Goal: Information Seeking & Learning: Compare options

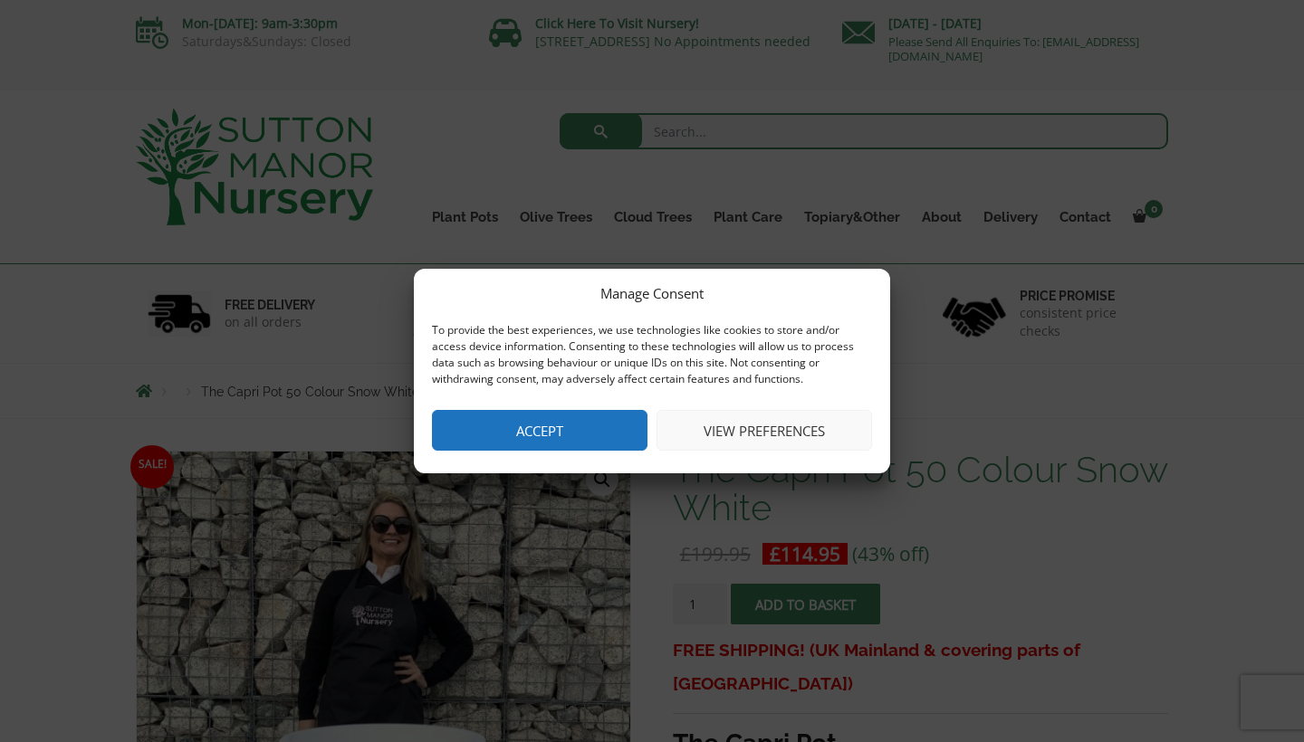
click at [794, 440] on button "View preferences" at bounding box center [763, 430] width 215 height 41
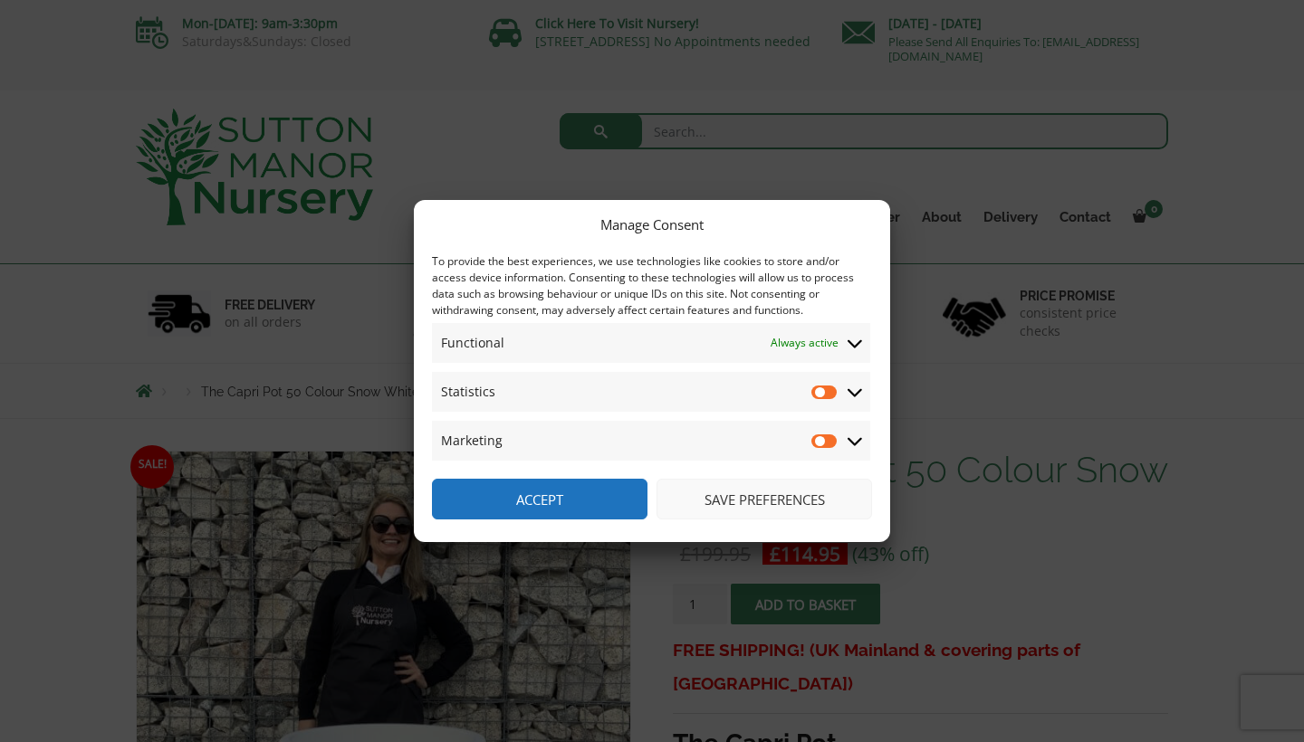
click at [823, 389] on input "Statistics" at bounding box center [824, 392] width 27 height 18
click at [818, 393] on input "Statistics" at bounding box center [824, 392] width 27 height 18
checkbox input "false"
click at [760, 496] on button "Save preferences" at bounding box center [763, 499] width 215 height 41
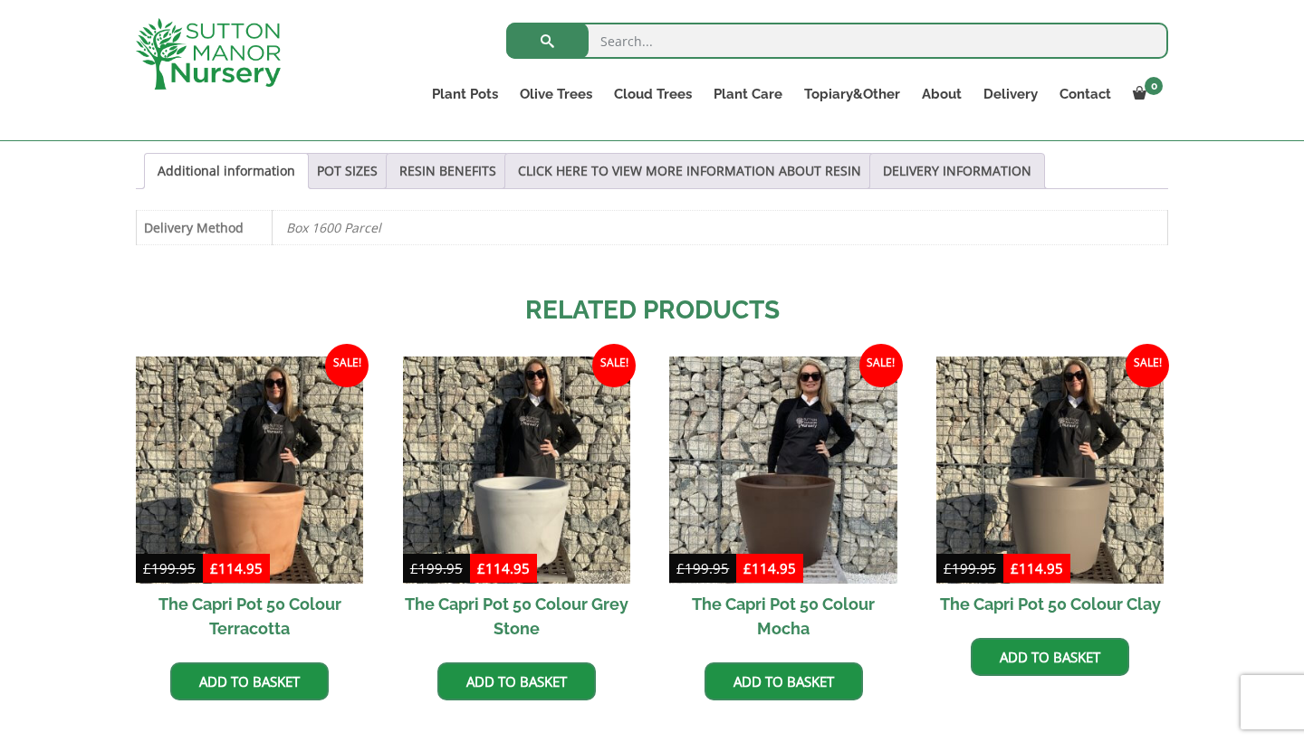
scroll to position [961, 0]
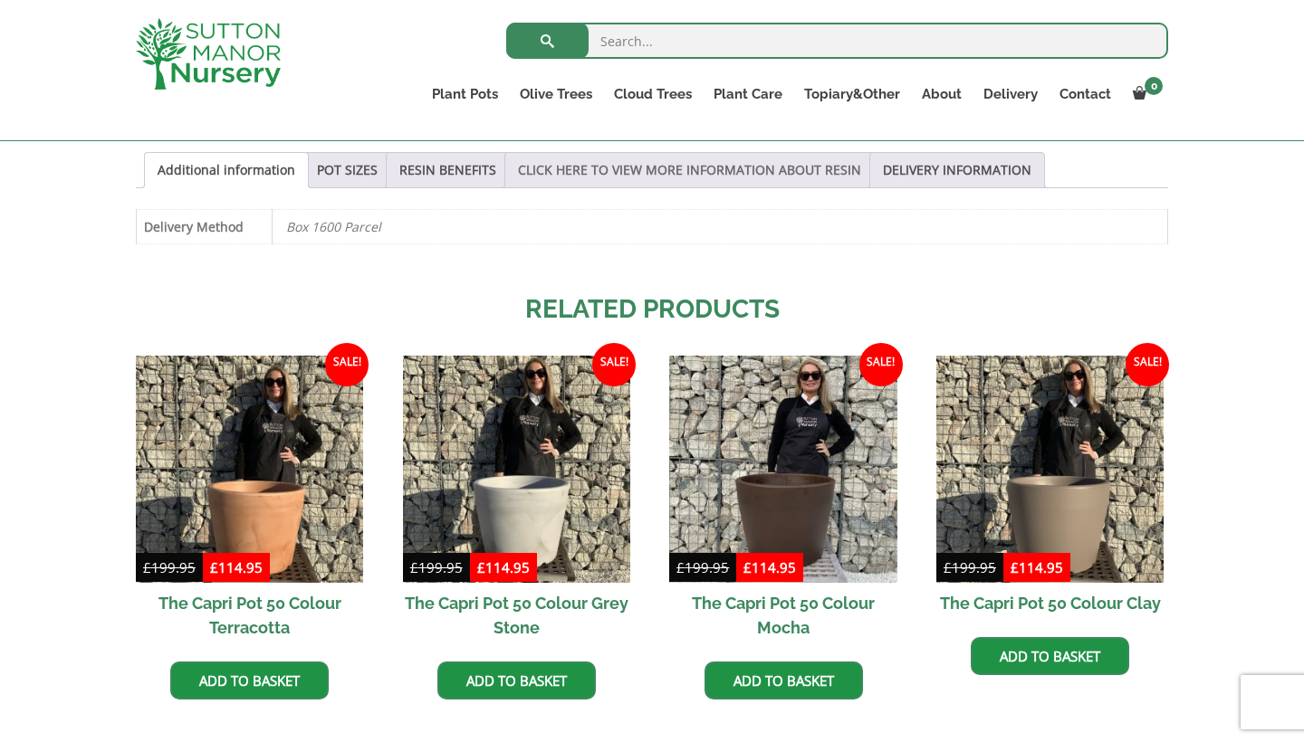
click at [634, 158] on link "CLICK HERE TO VIEW MORE INFORMATION ABOUT RESIN" at bounding box center [689, 170] width 343 height 34
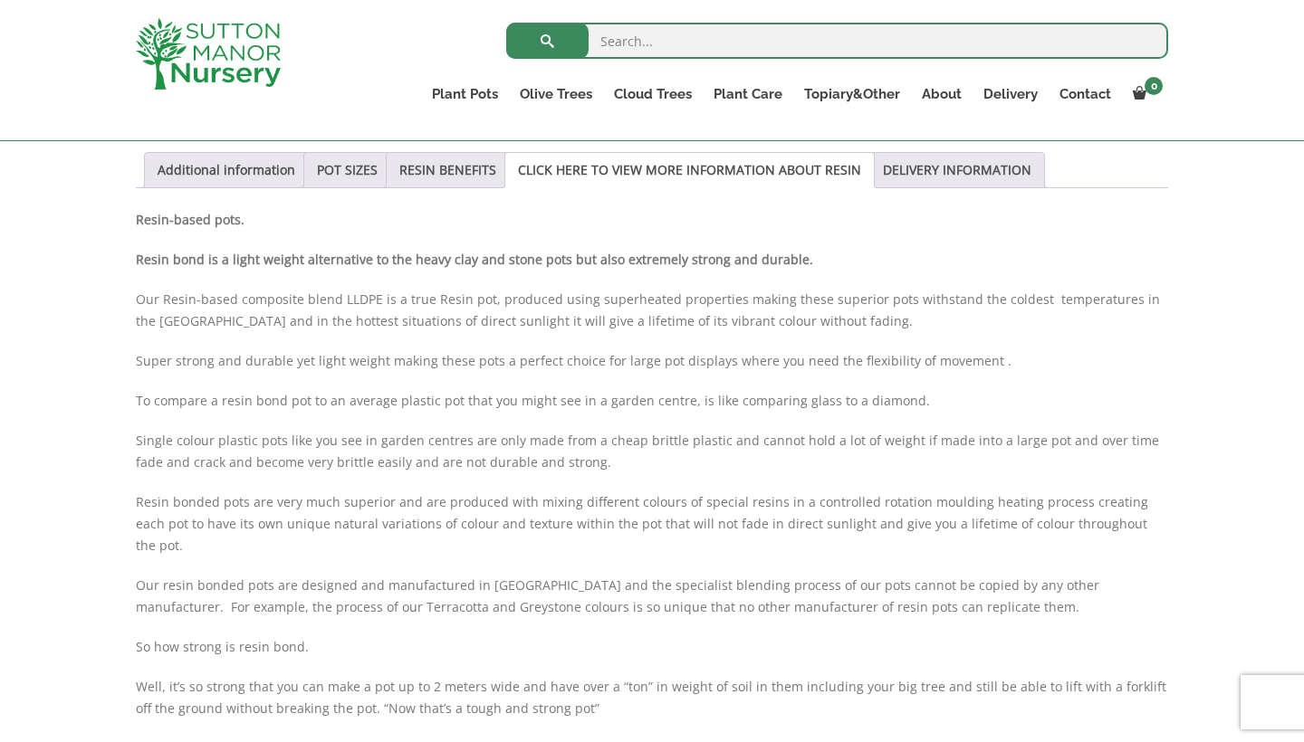
click at [726, 209] on p "Resin-based pots." at bounding box center [652, 220] width 1032 height 22
click at [346, 167] on link "POT SIZES" at bounding box center [347, 170] width 61 height 34
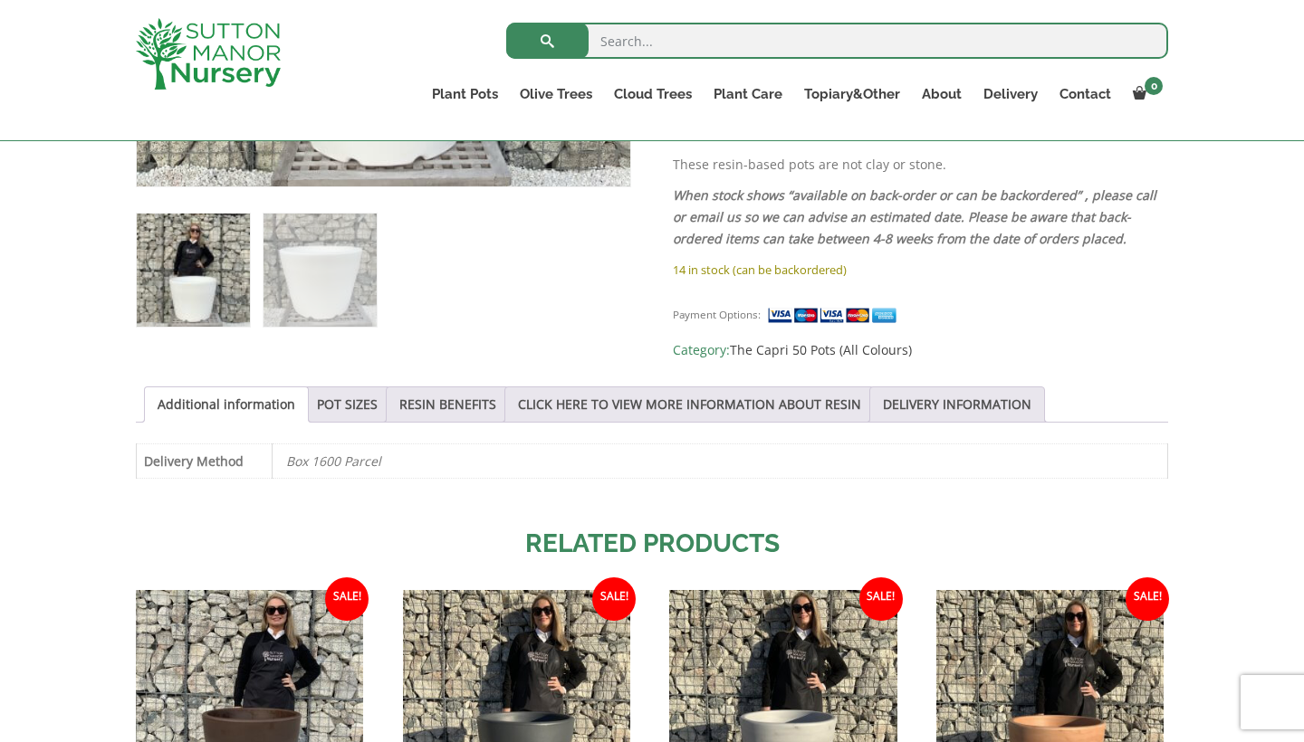
scroll to position [729, 0]
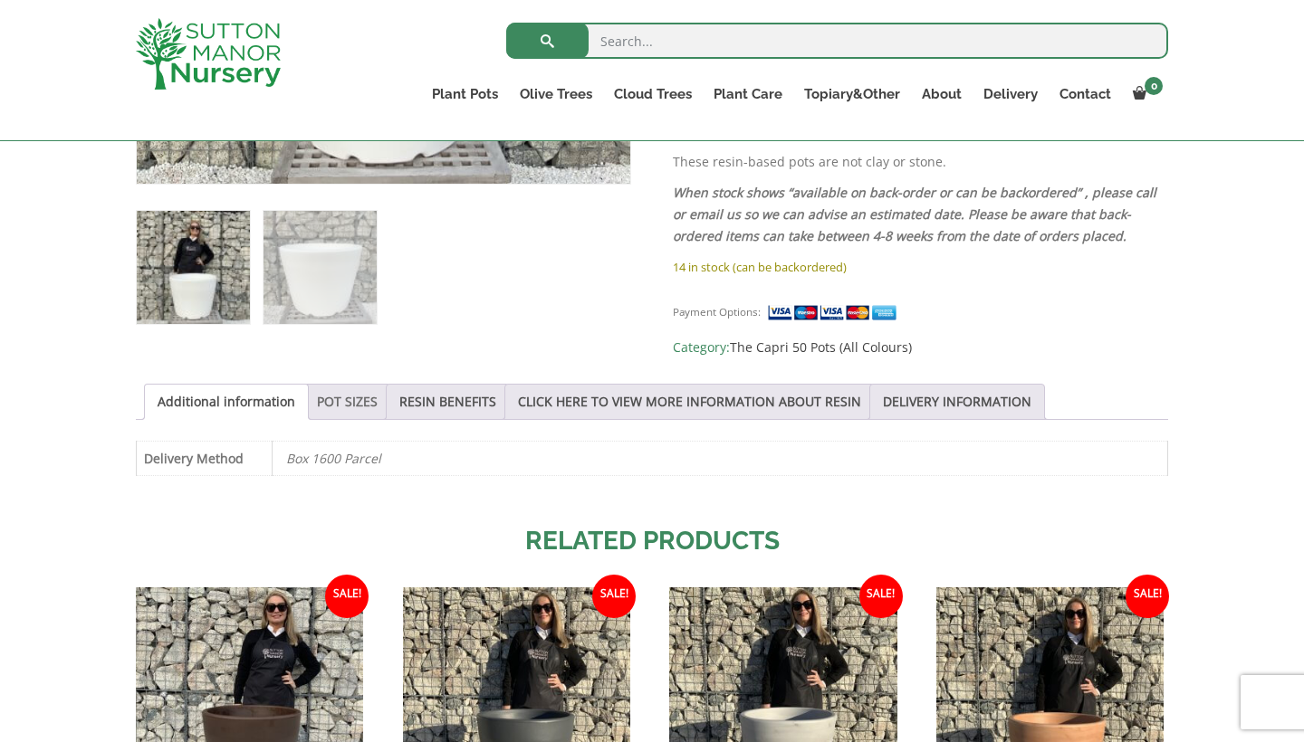
click at [347, 387] on link "POT SIZES" at bounding box center [347, 402] width 61 height 34
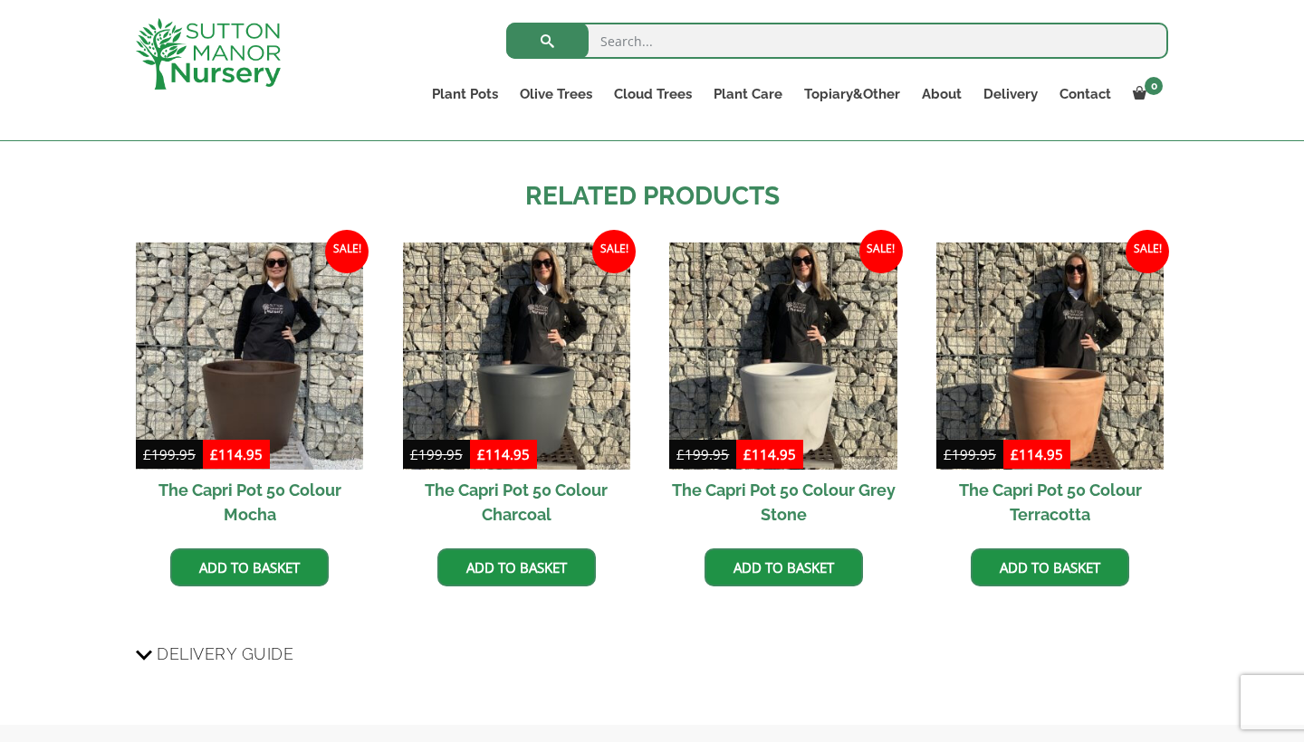
scroll to position [1583, 0]
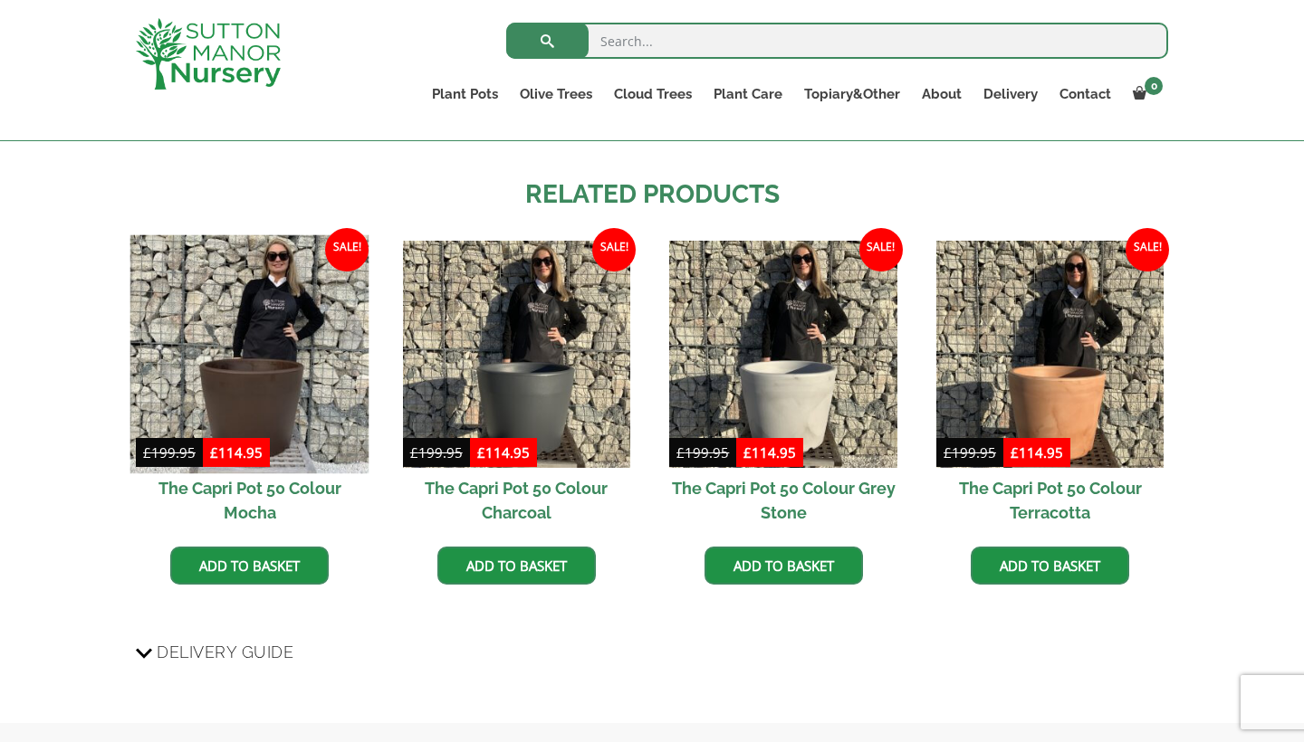
click at [252, 415] on img at bounding box center [249, 354] width 239 height 239
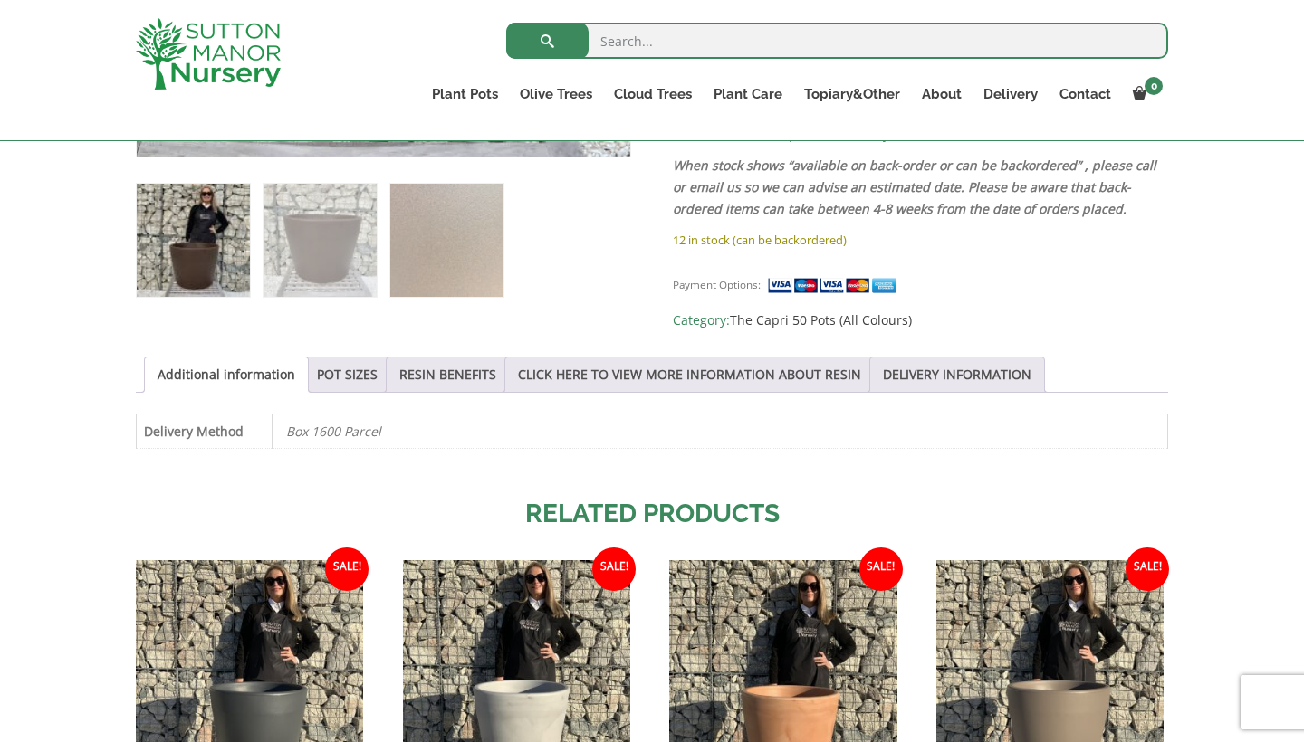
scroll to position [762, 0]
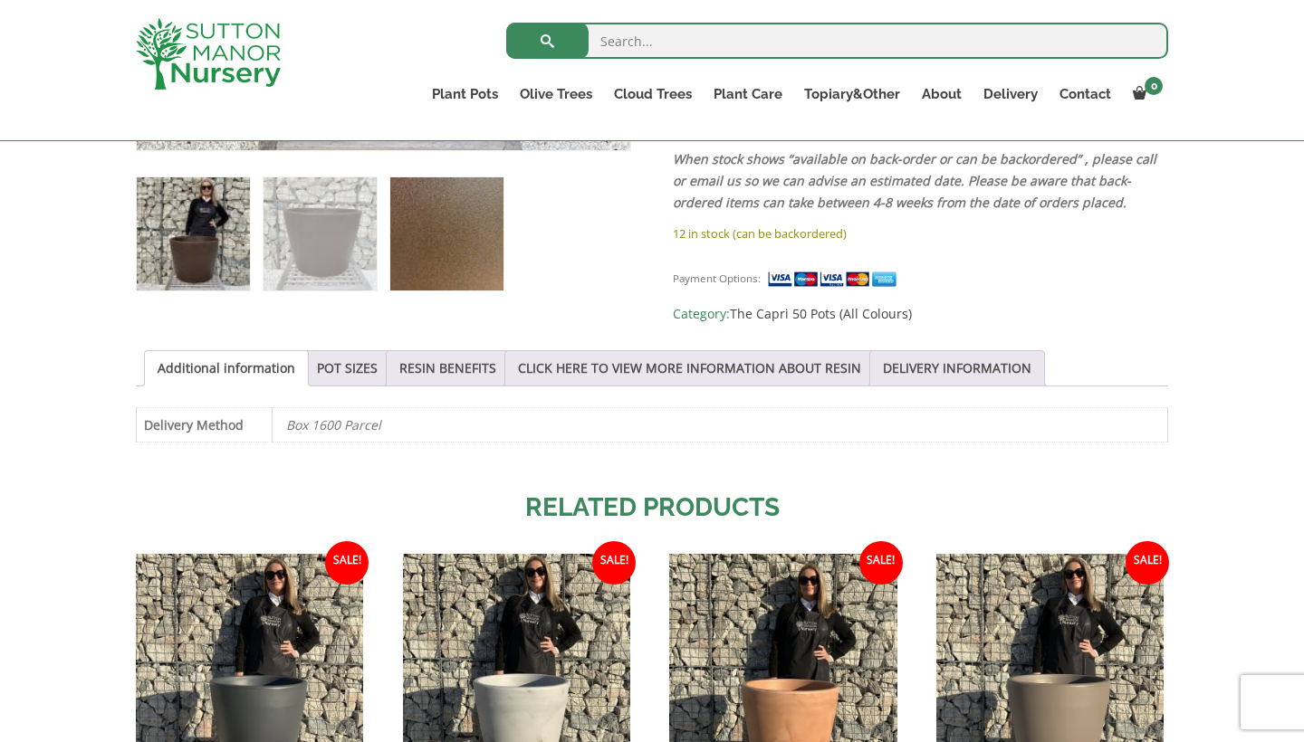
click at [439, 253] on img at bounding box center [446, 233] width 113 height 113
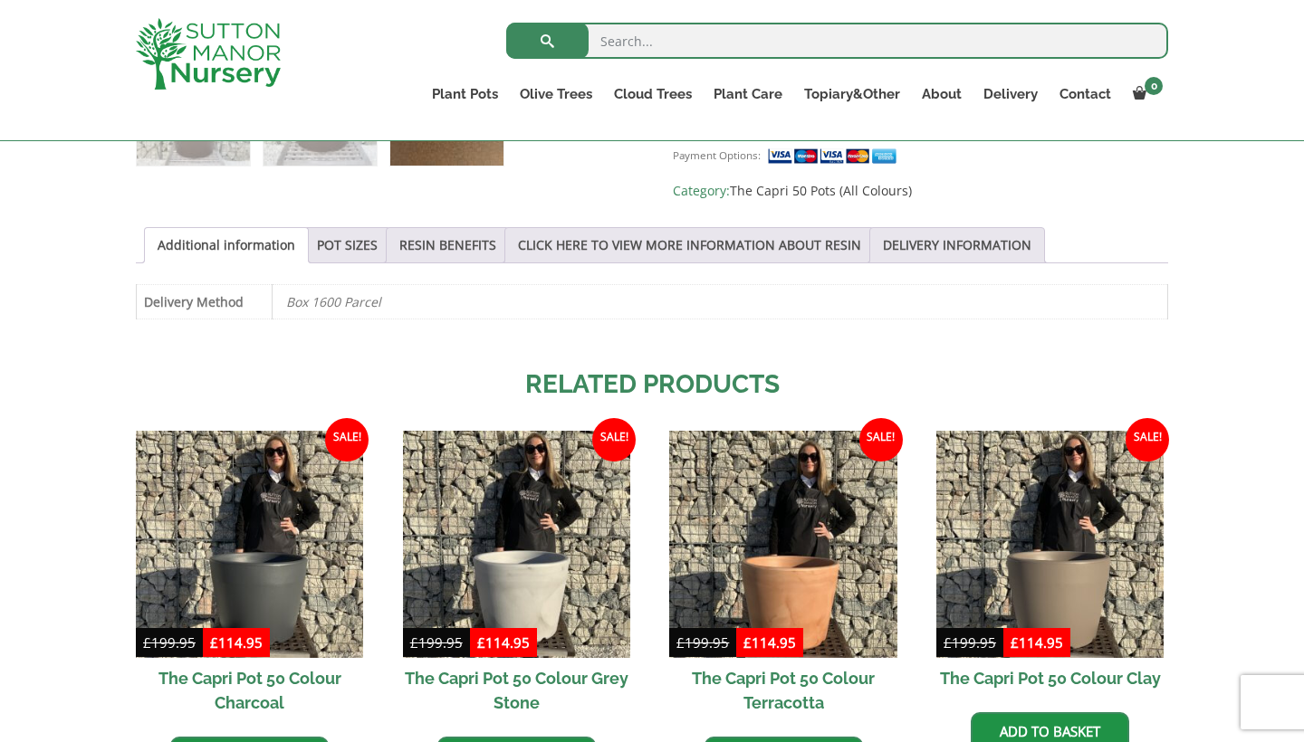
scroll to position [887, 0]
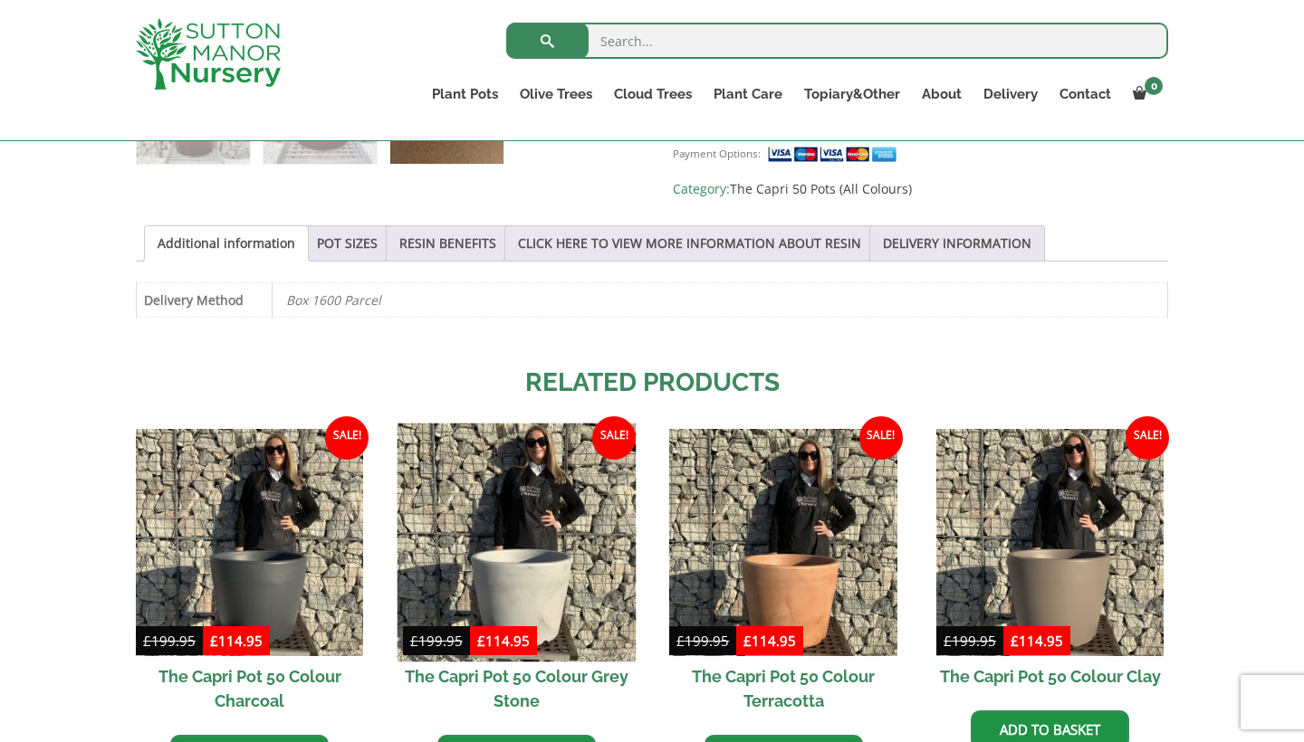
click at [584, 558] on img at bounding box center [516, 542] width 239 height 239
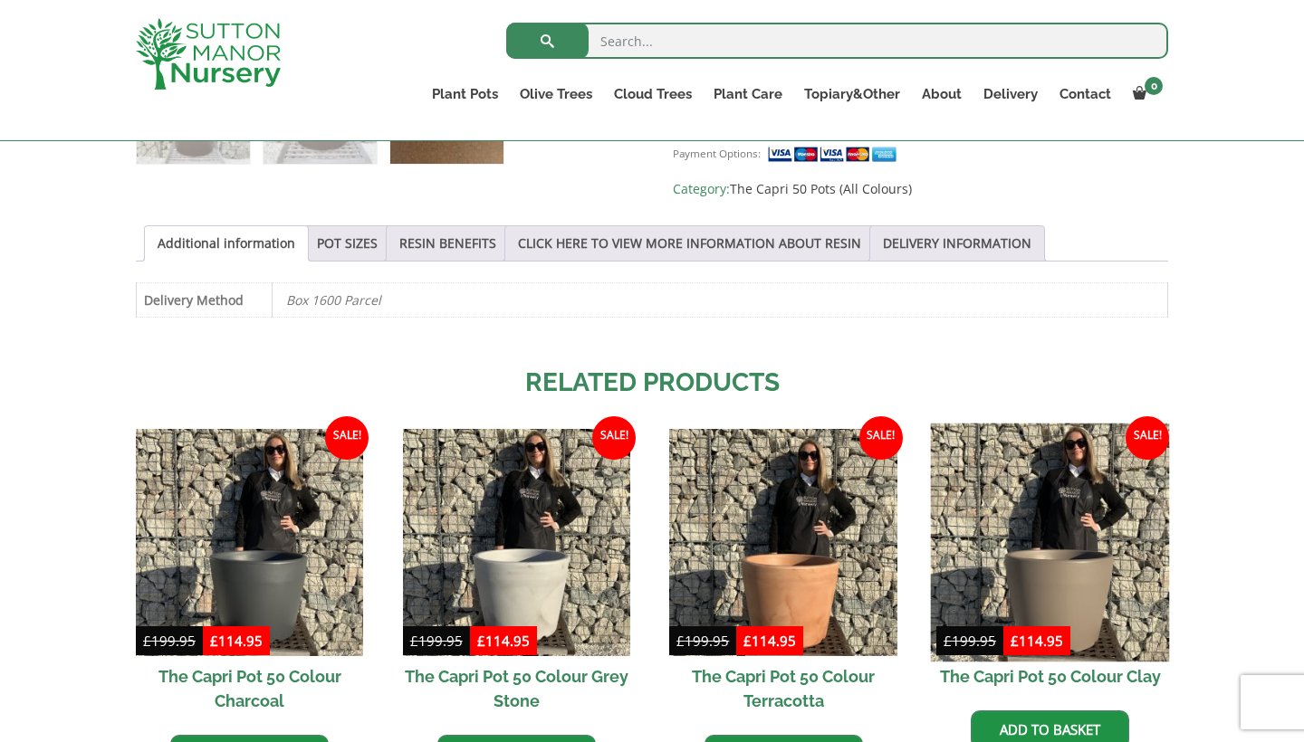
click at [1086, 564] on img at bounding box center [1050, 542] width 239 height 239
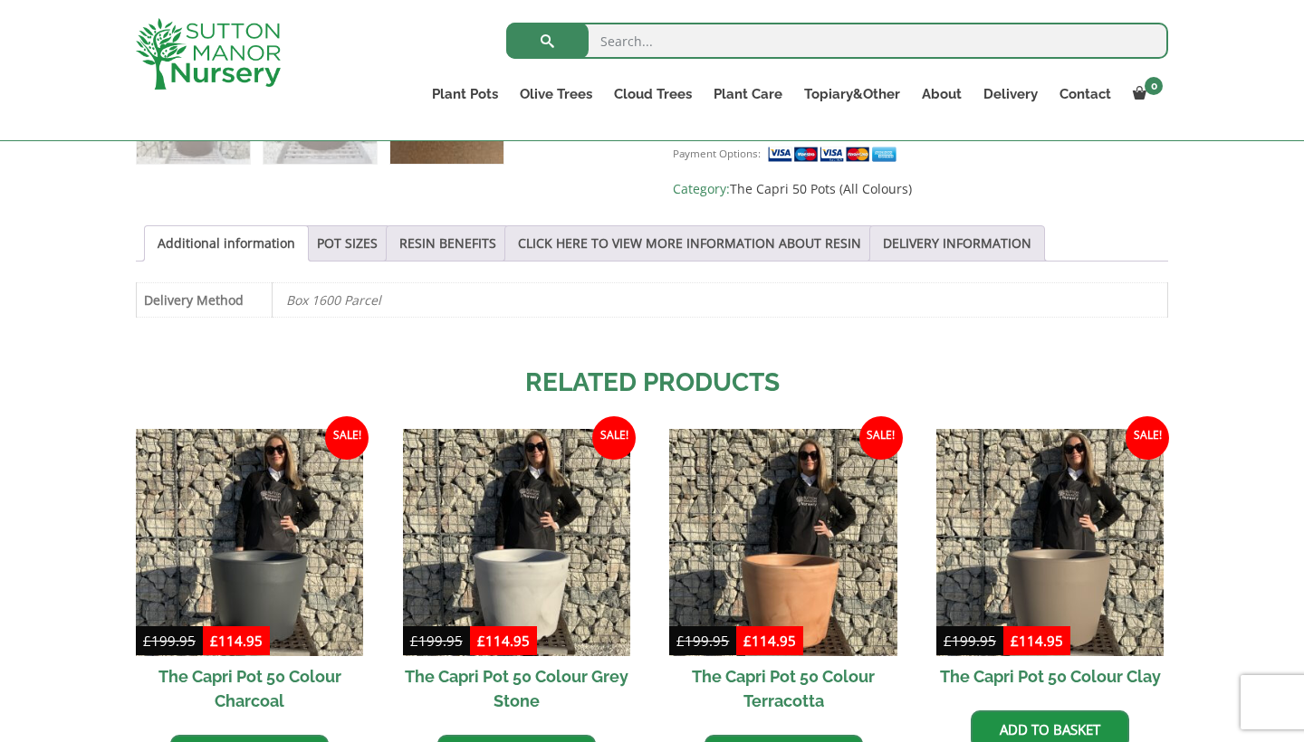
click at [1028, 327] on div "Additional information Delivery Method Box 1600 Parcel" at bounding box center [652, 310] width 1032 height 56
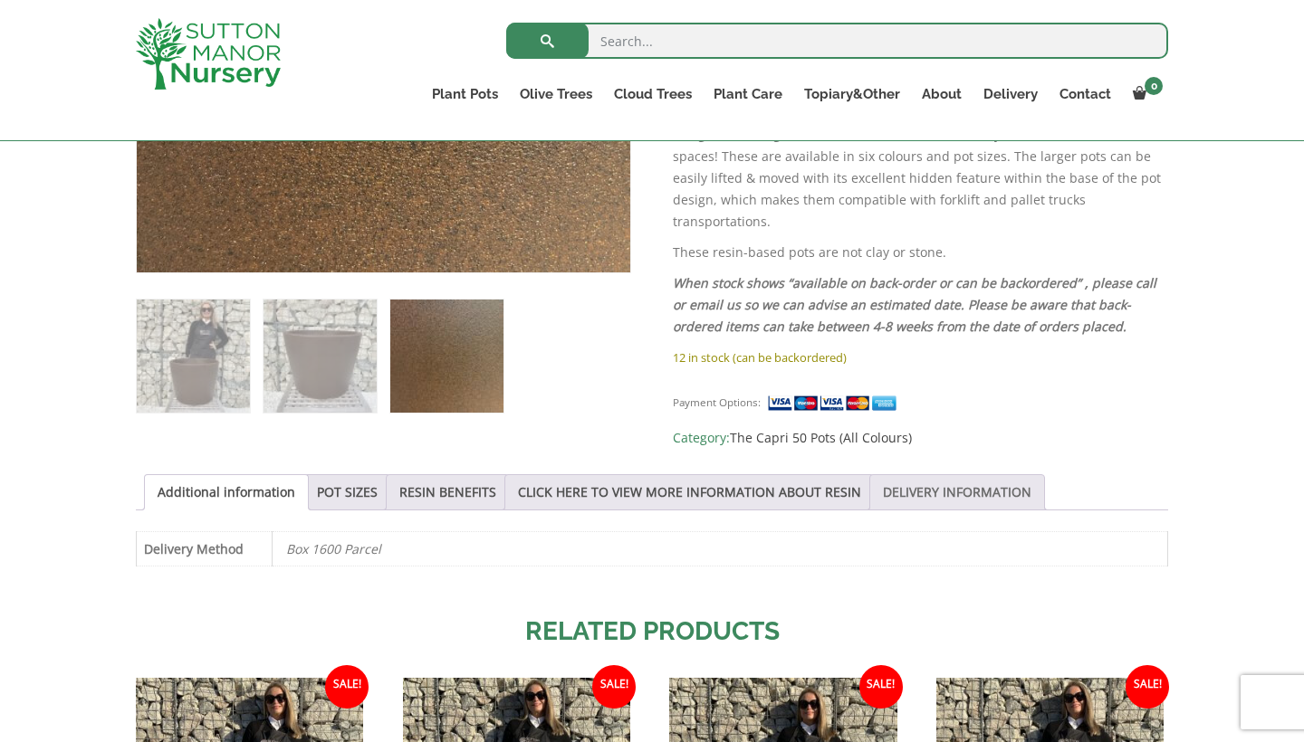
scroll to position [634, 0]
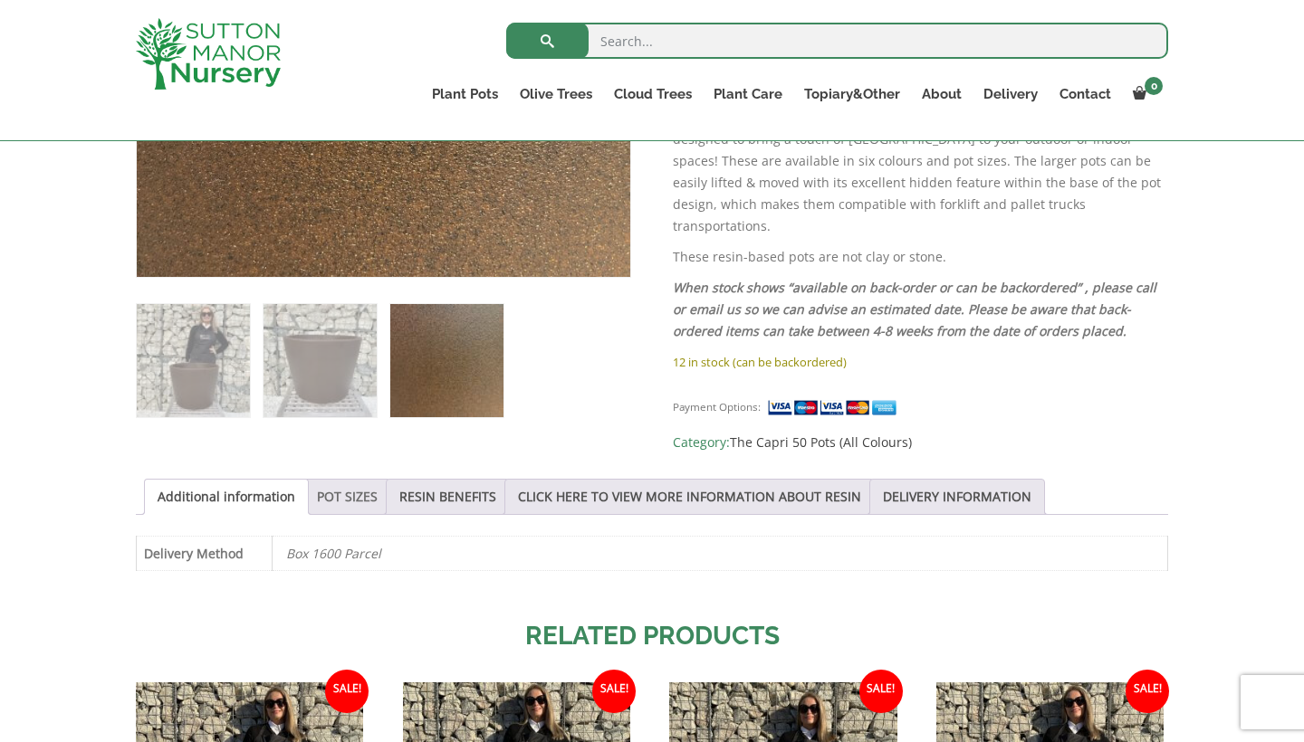
click at [354, 483] on link "POT SIZES" at bounding box center [347, 497] width 61 height 34
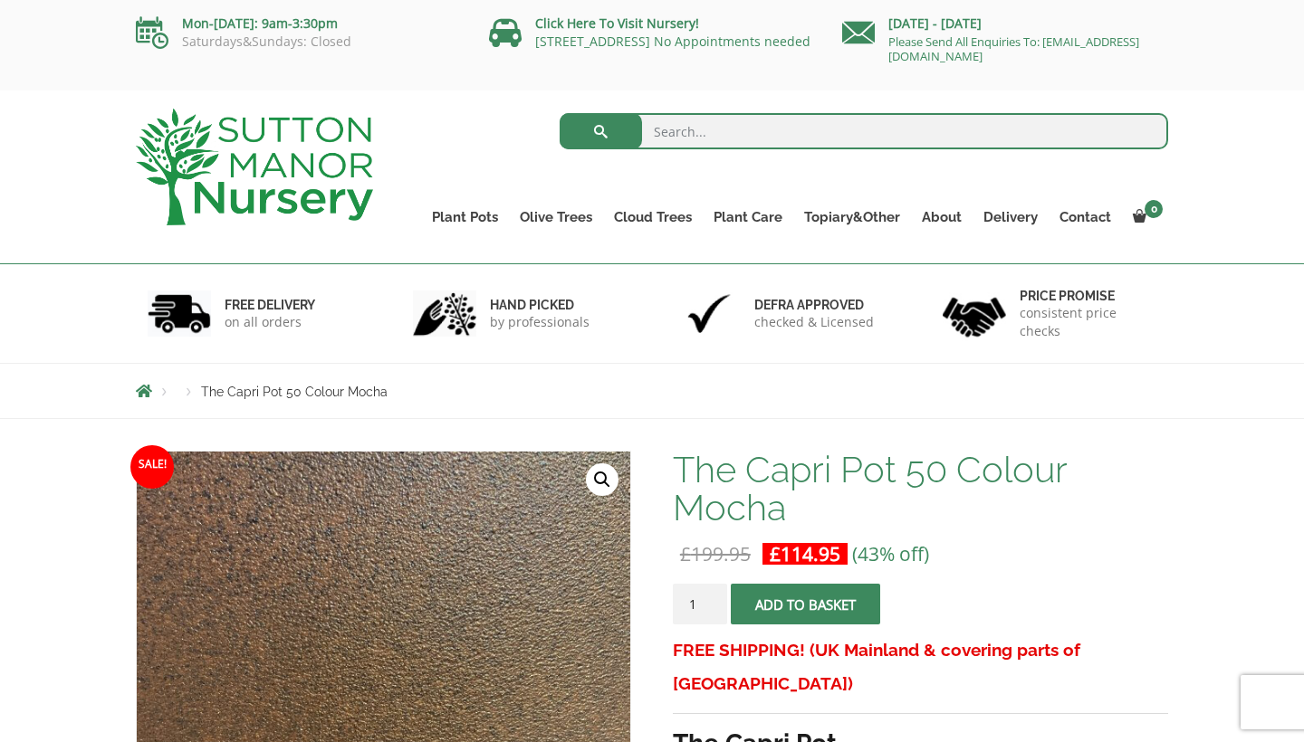
scroll to position [0, 0]
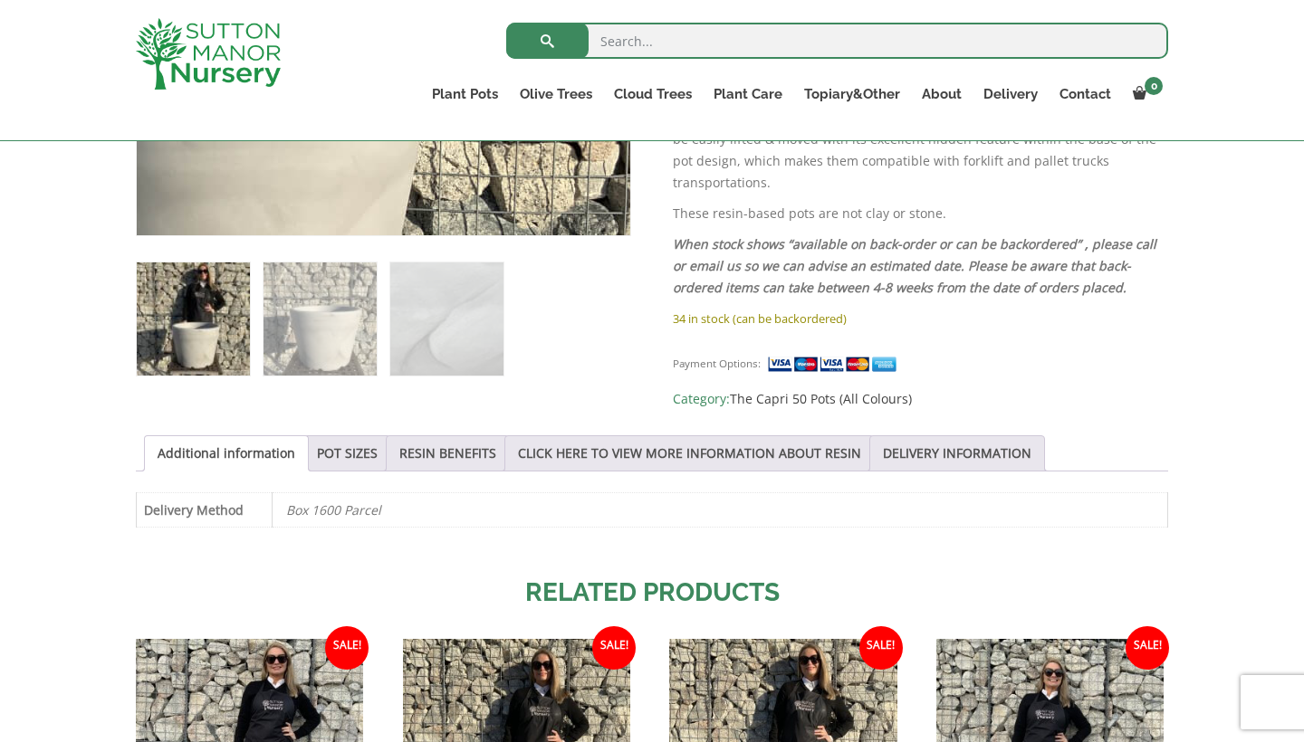
scroll to position [678, 0]
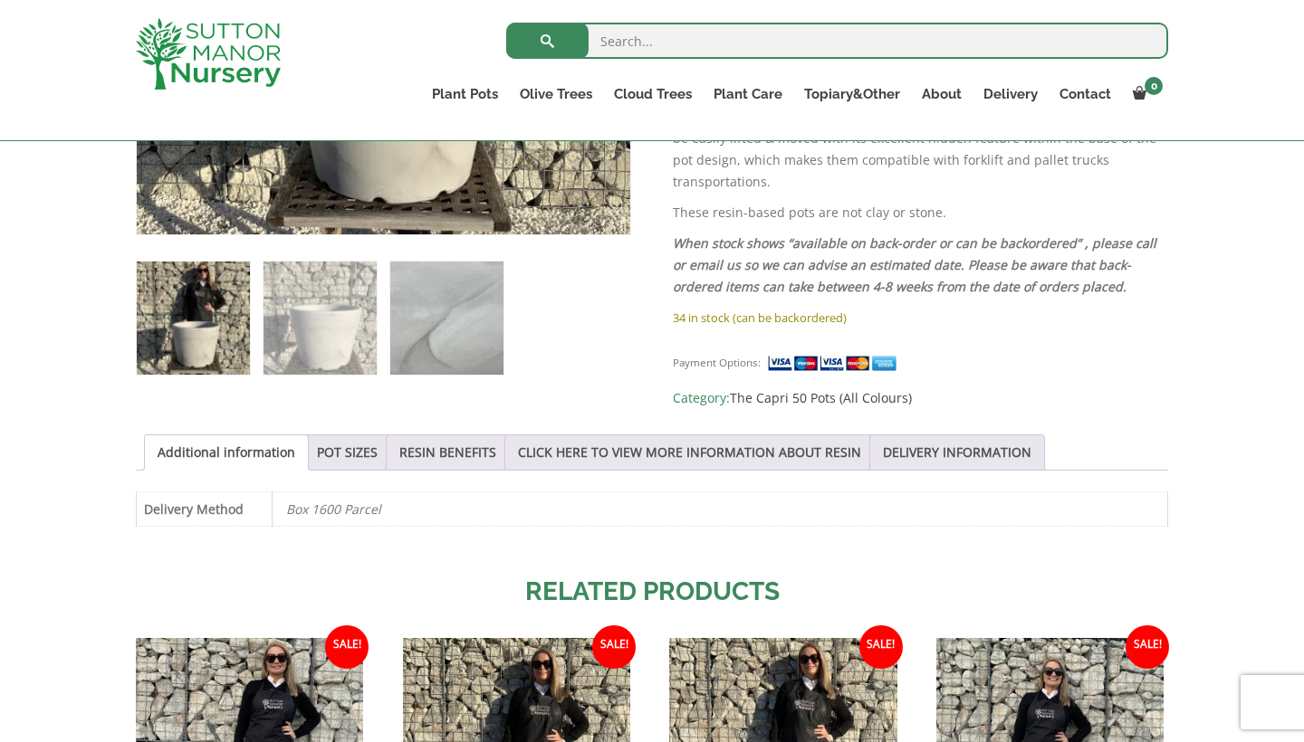
click at [473, 286] on img at bounding box center [446, 318] width 113 height 113
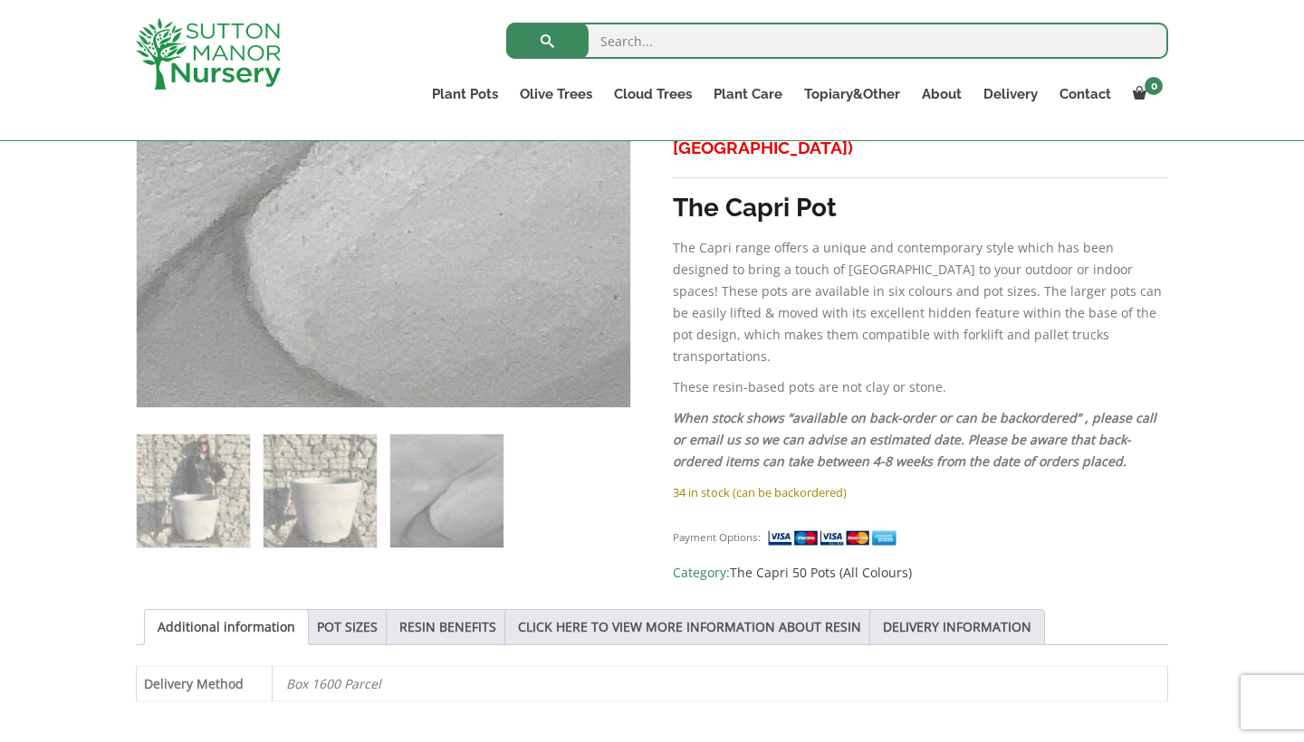
scroll to position [505, 0]
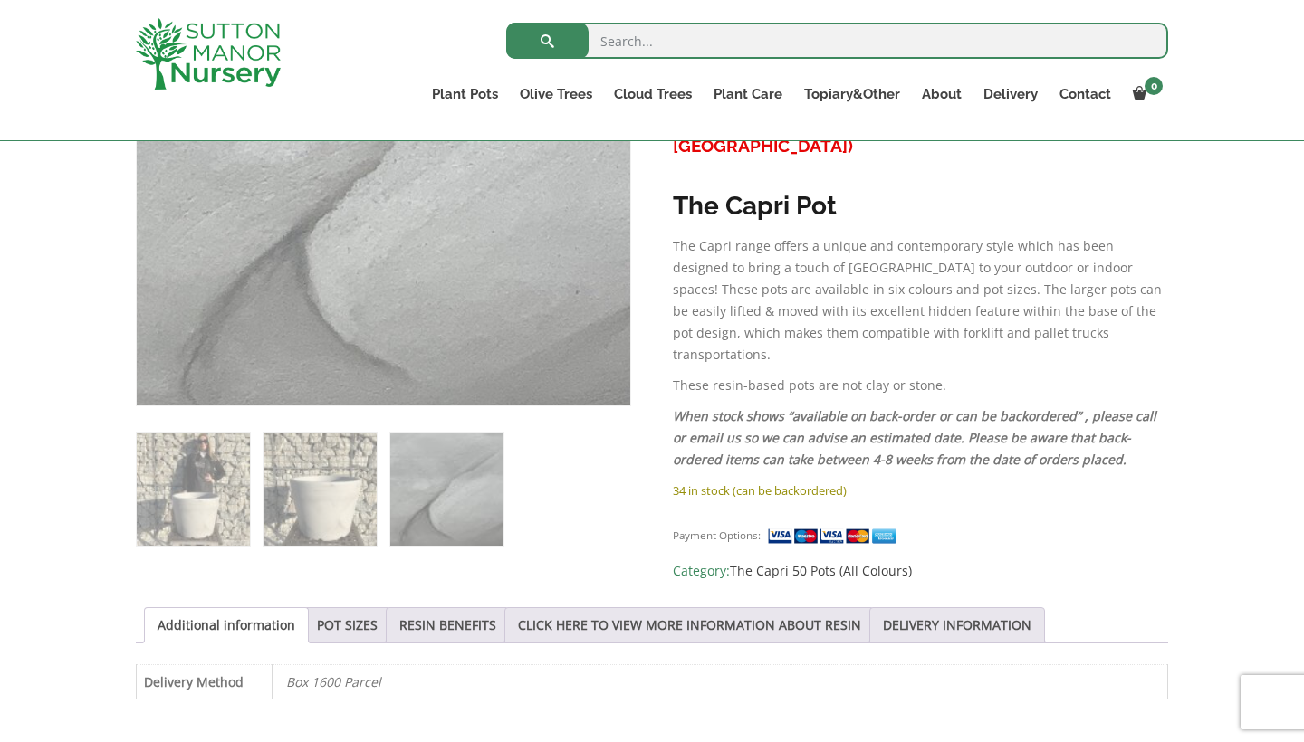
click at [330, 562] on div "Sale! 🔍 The Capri Pot 50 Colour Grey Stone £ 199.95 Original price was: £199.95…" at bounding box center [652, 553] width 1032 height 1280
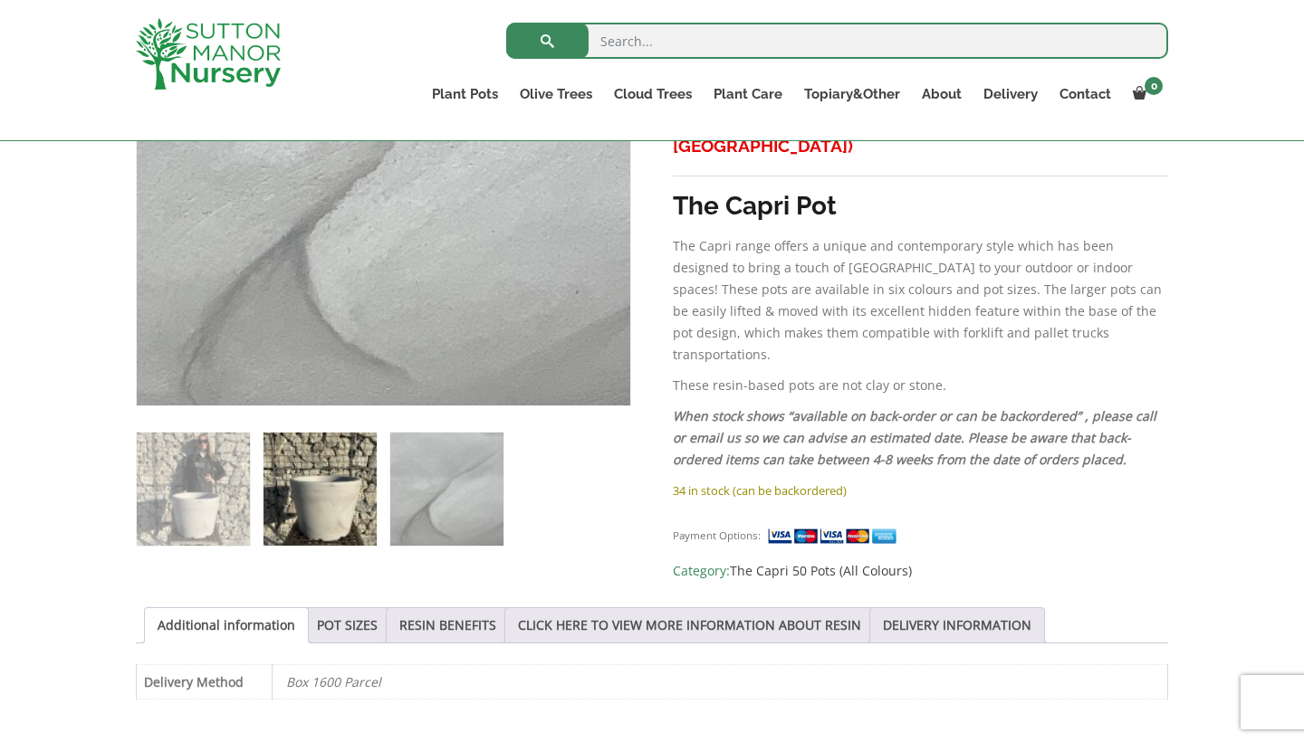
click at [321, 519] on img at bounding box center [319, 489] width 113 height 113
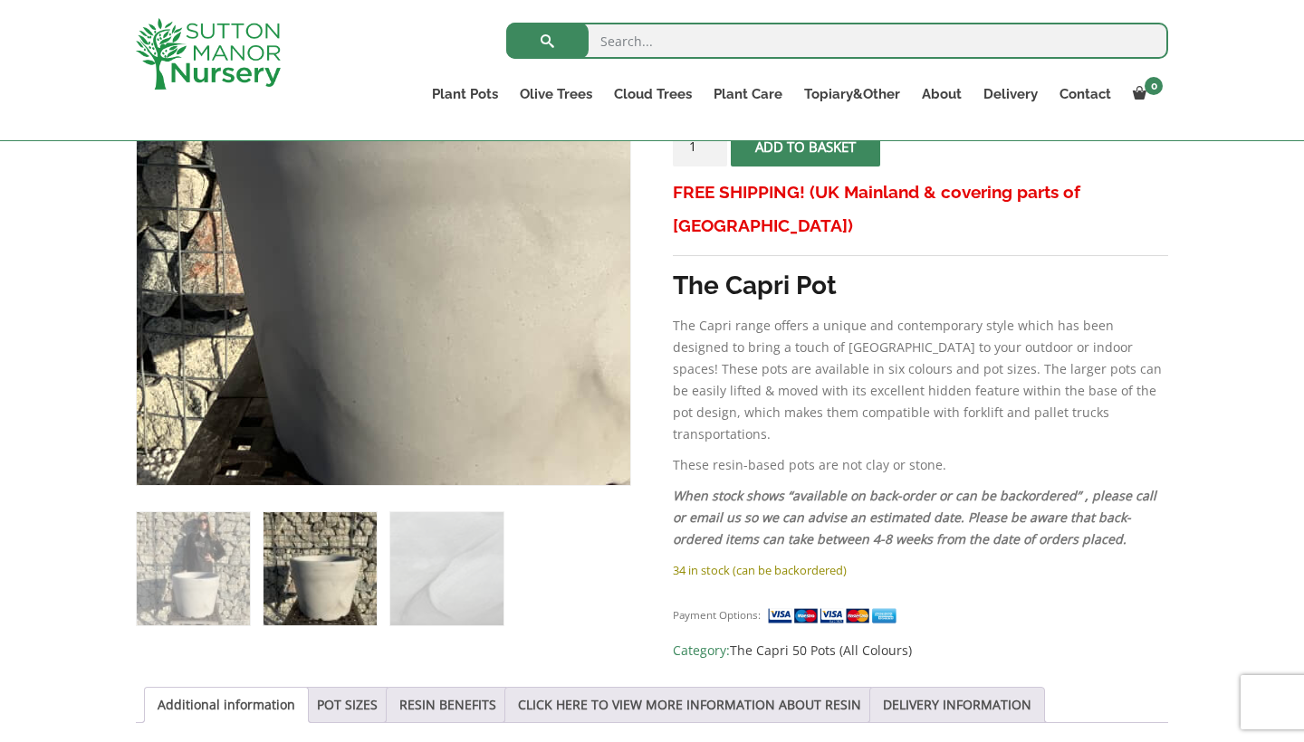
scroll to position [435, 0]
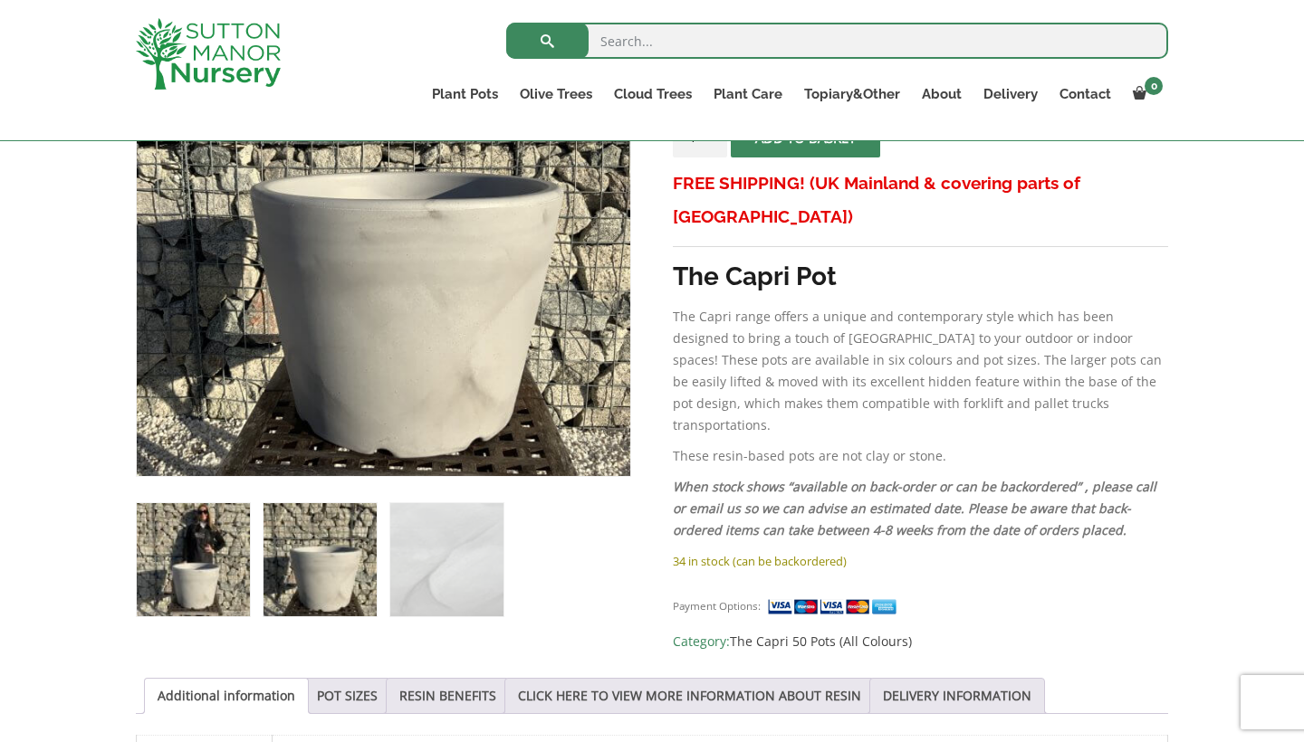
click at [139, 613] on img at bounding box center [193, 559] width 113 height 113
